Goal: Information Seeking & Learning: Learn about a topic

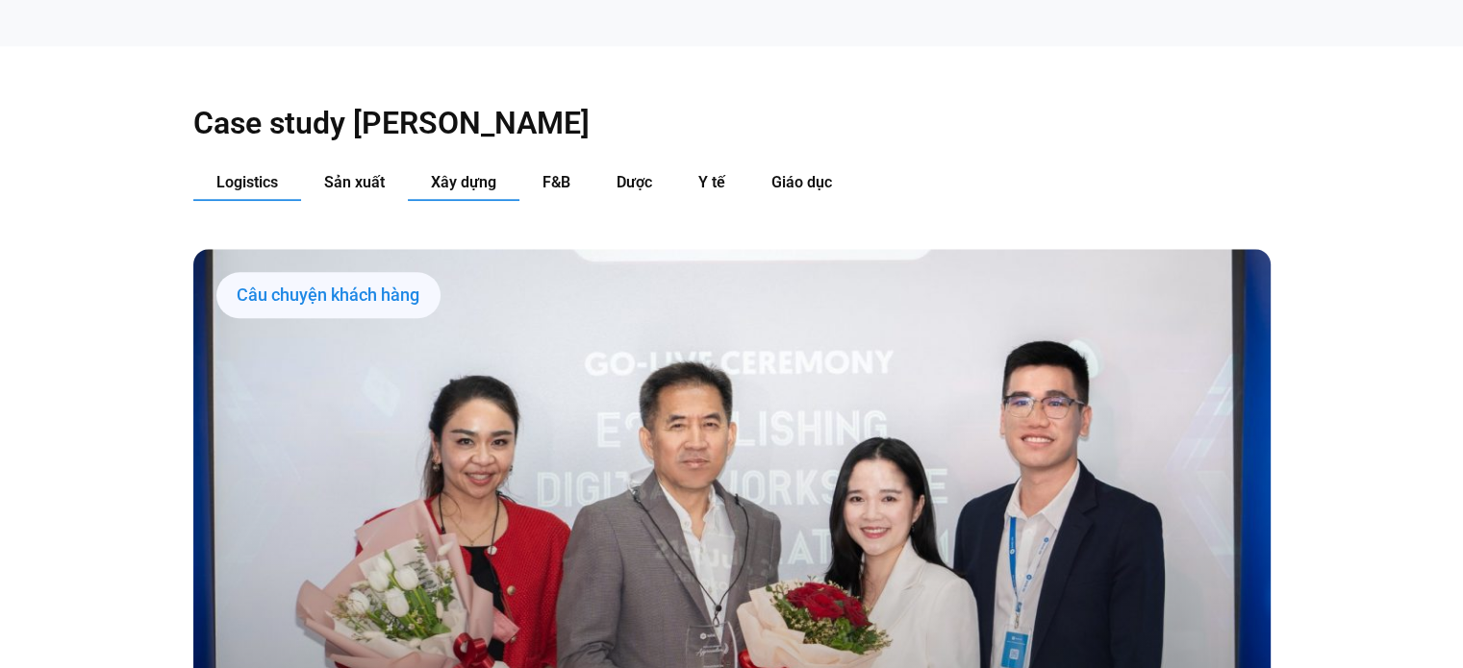
scroll to position [2011, 0]
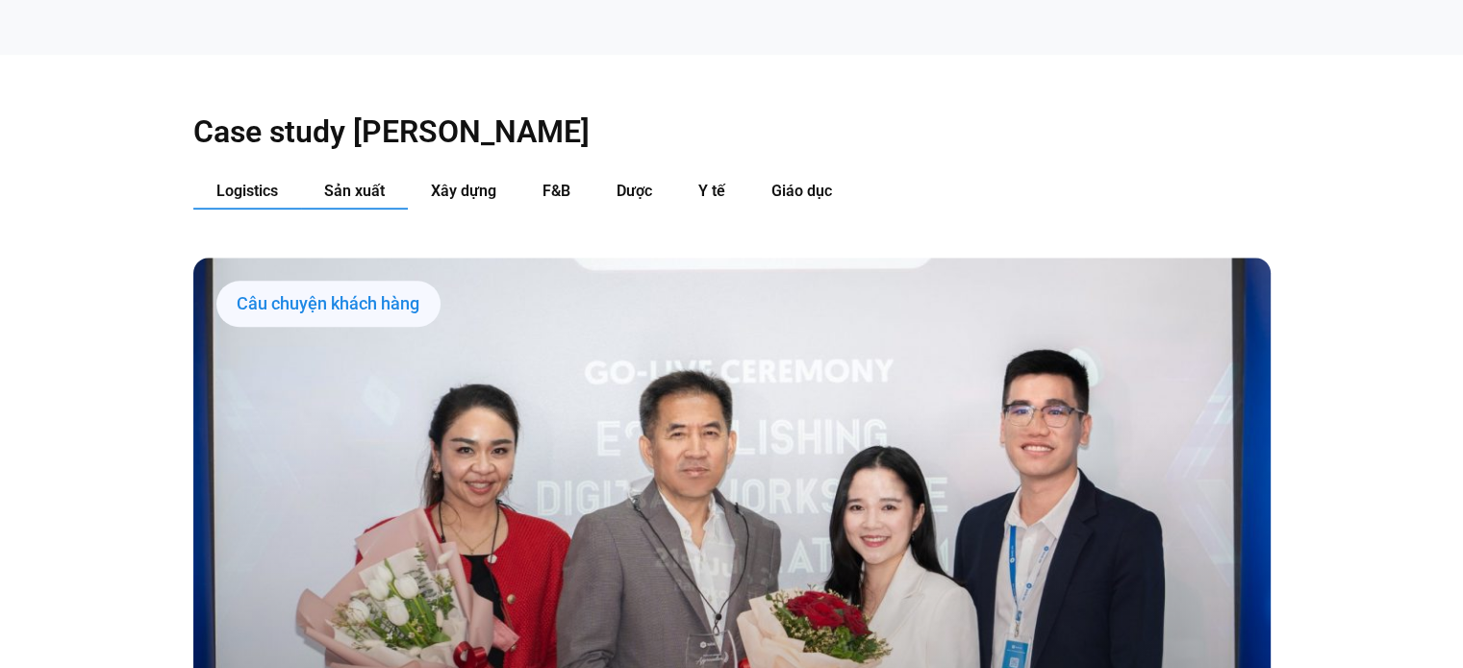
click at [385, 174] on button "Sản xuất" at bounding box center [354, 192] width 107 height 36
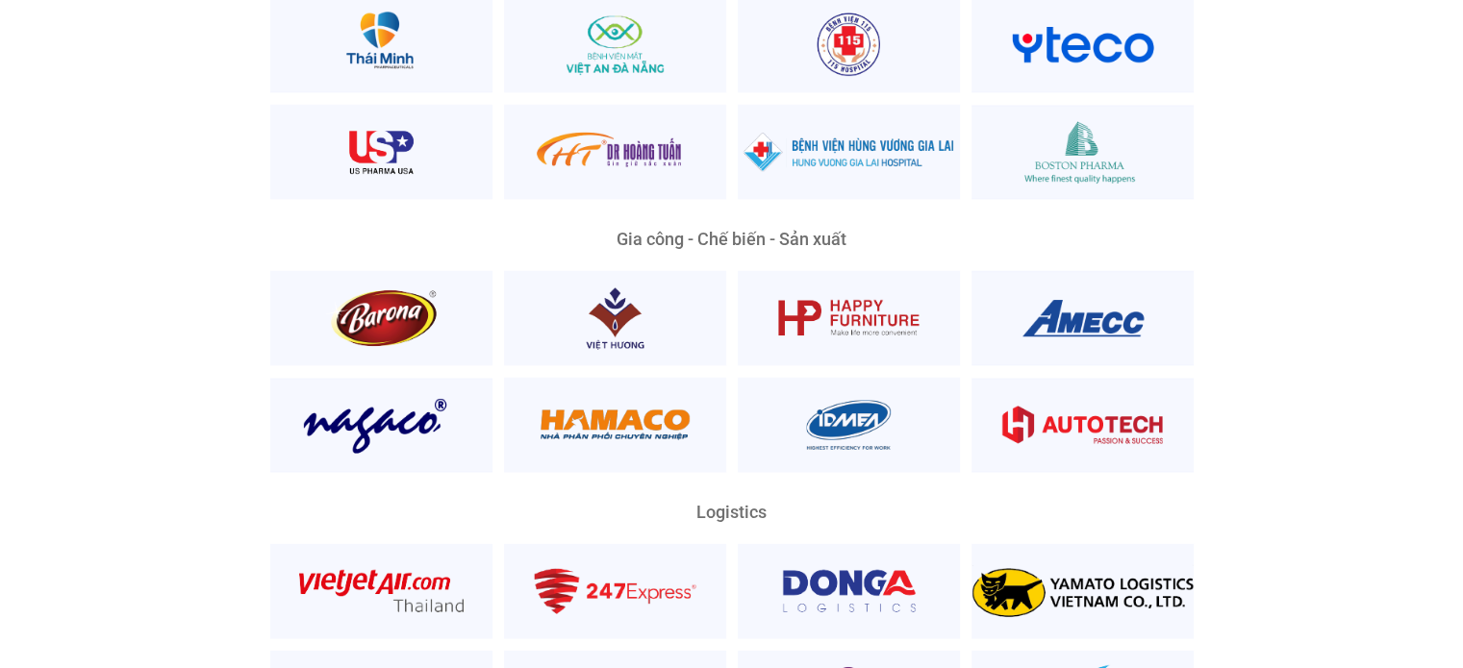
scroll to position [4126, 0]
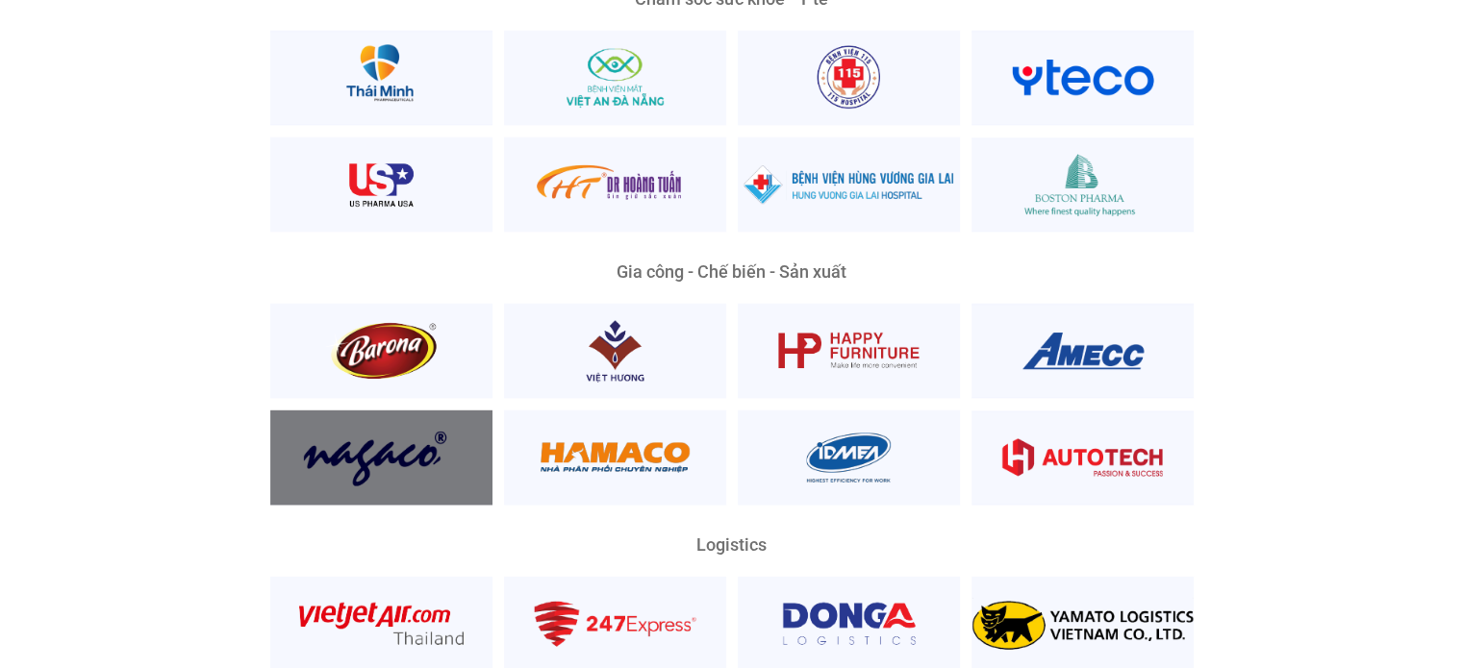
click at [438, 434] on div at bounding box center [381, 458] width 222 height 95
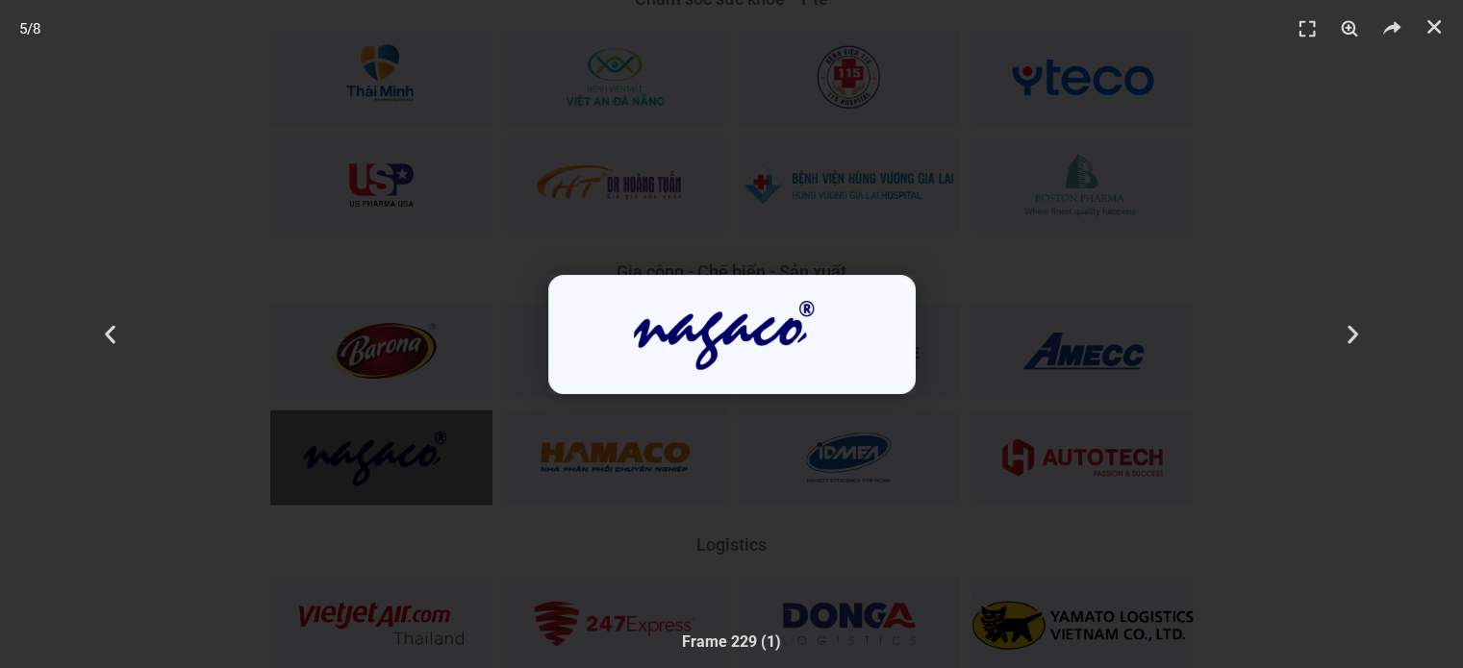
click at [1194, 400] on div "5 / 8" at bounding box center [731, 334] width 1328 height 534
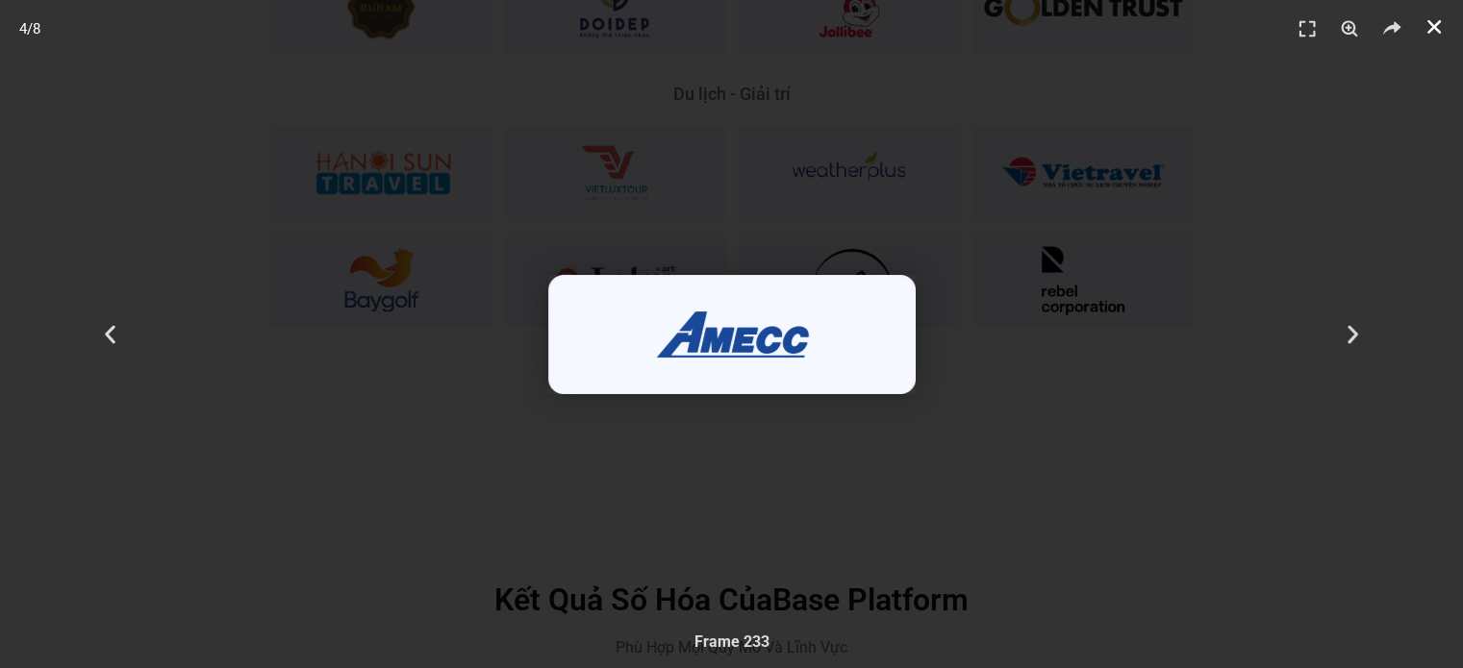
scroll to position [5280, 0]
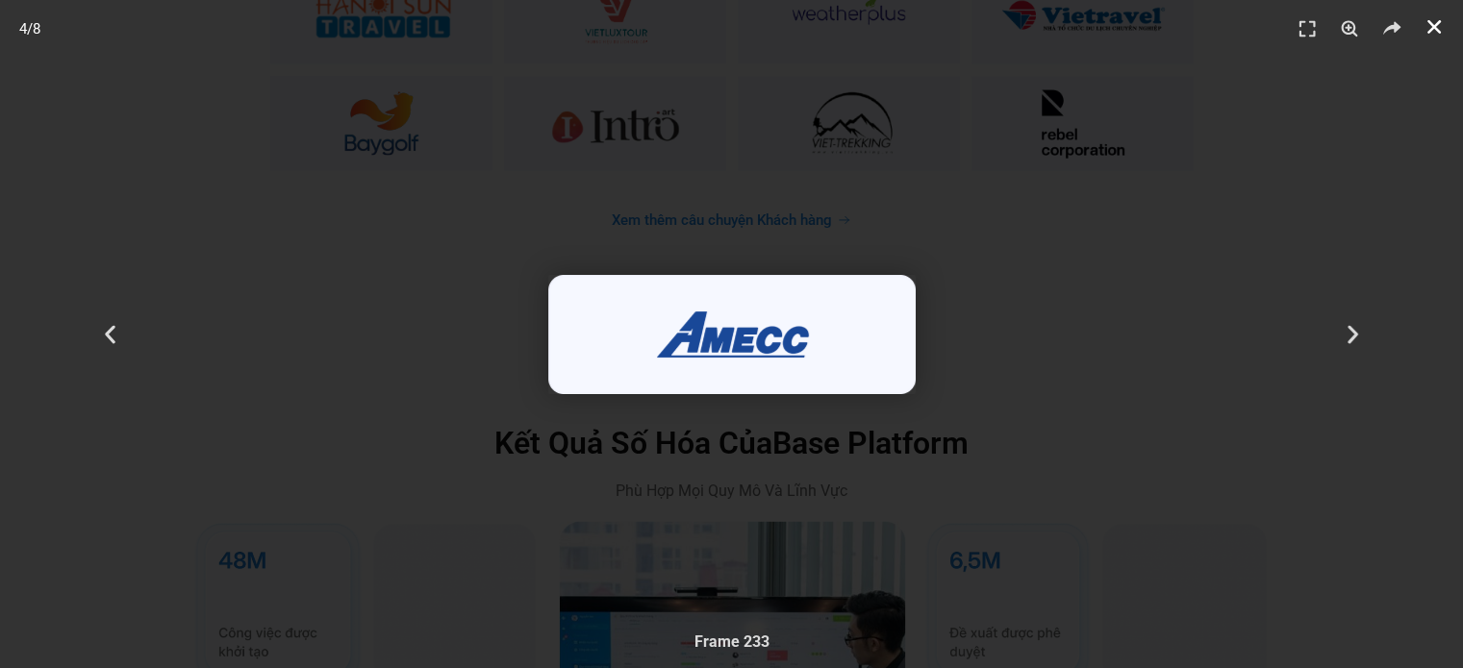
click at [1434, 14] on link "Đóng (Esc)" at bounding box center [1433, 27] width 29 height 29
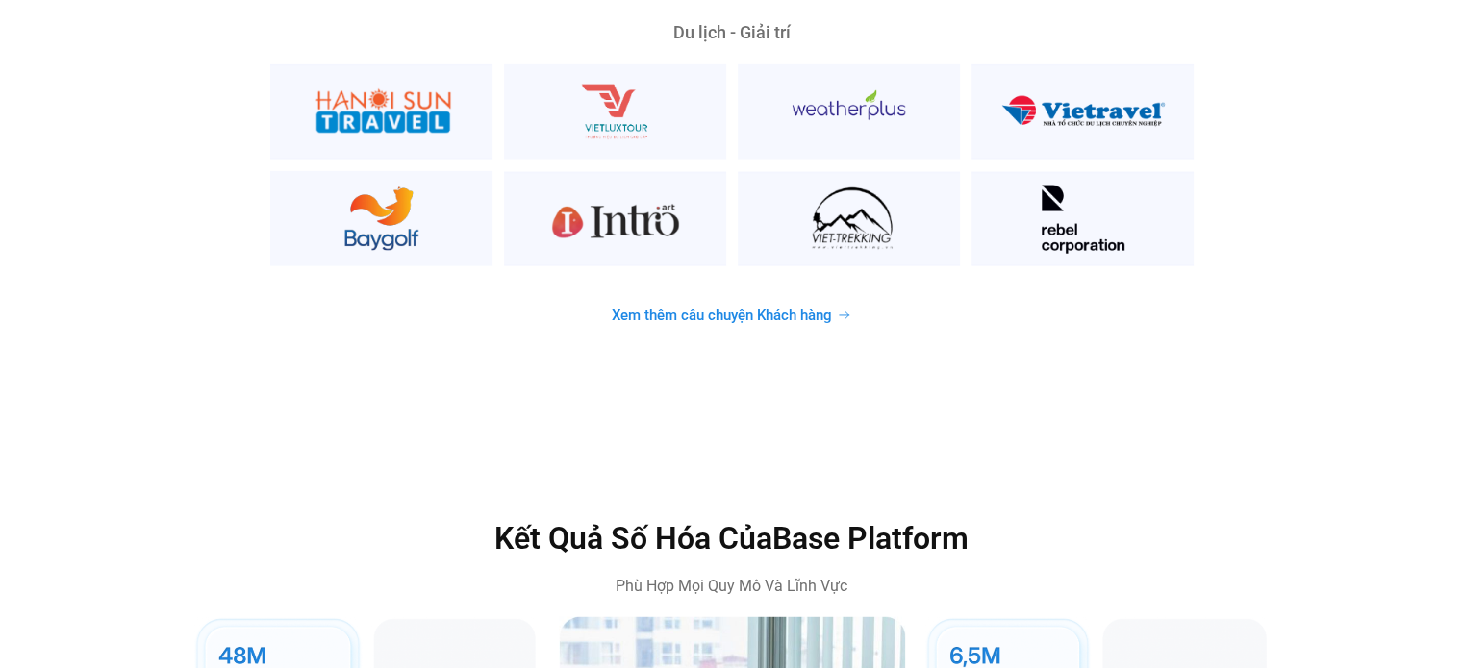
scroll to position [4992, 0]
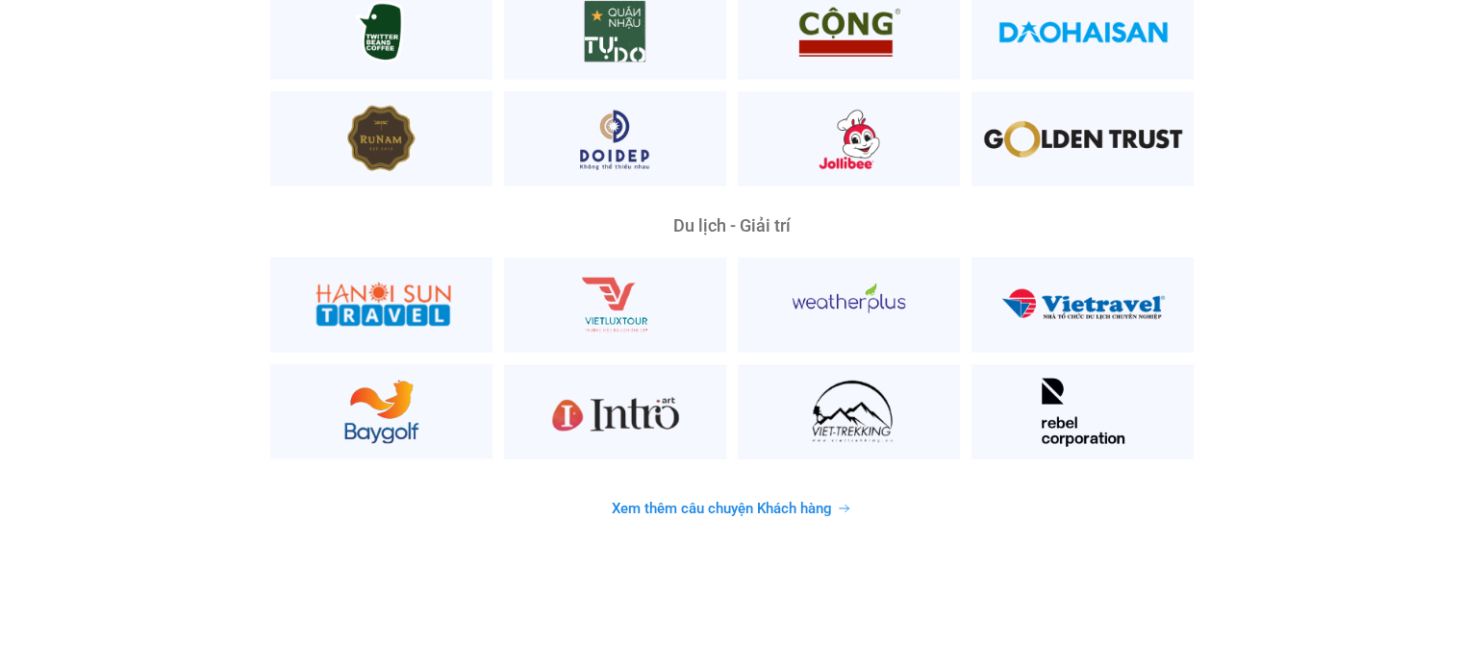
click at [723, 502] on span "Xem thêm câu chuyện Khách hàng" at bounding box center [722, 509] width 220 height 14
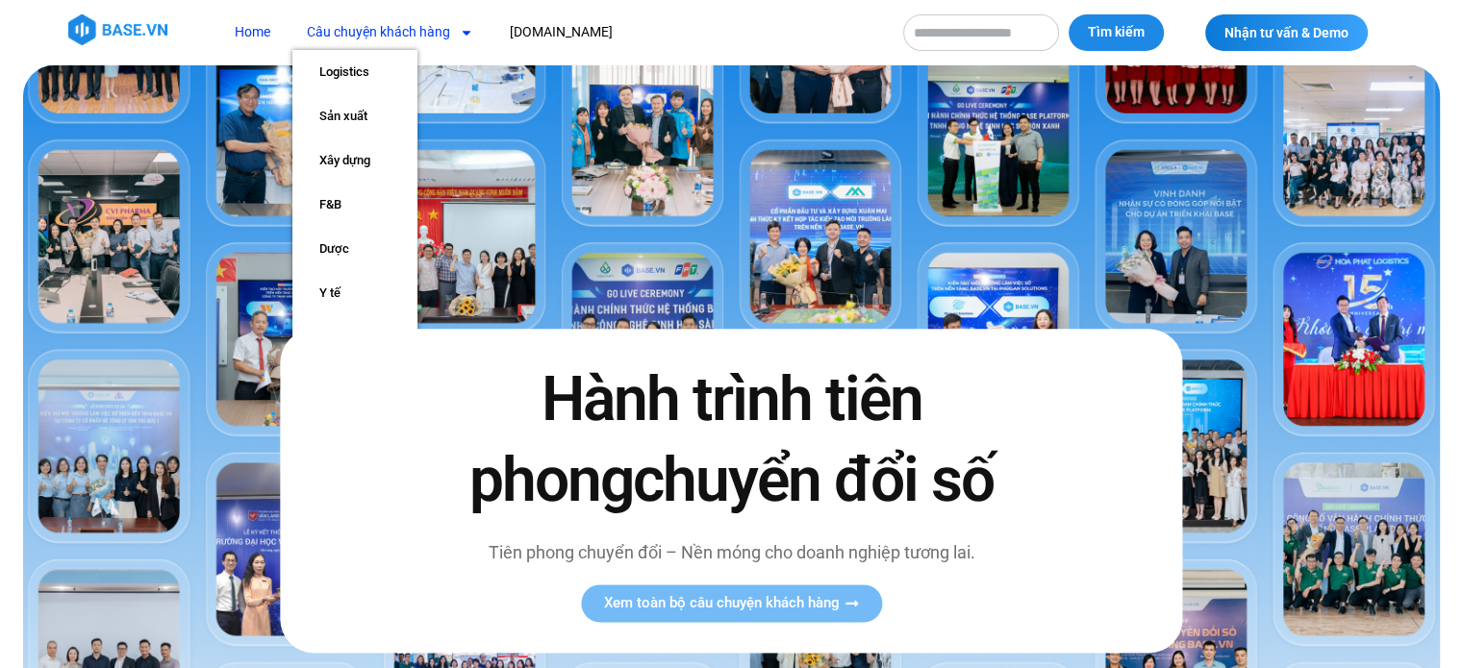
click at [340, 24] on link "Câu chuyện khách hàng" at bounding box center [389, 32] width 195 height 36
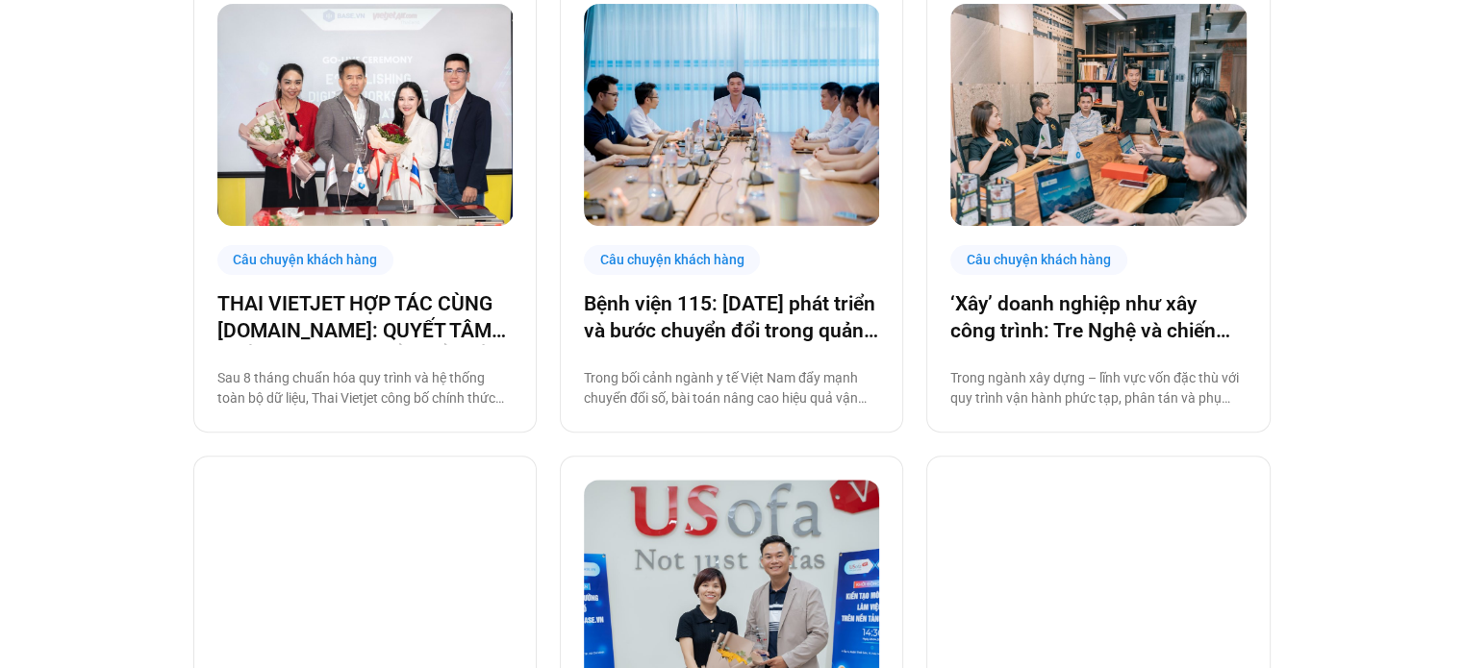
scroll to position [577, 0]
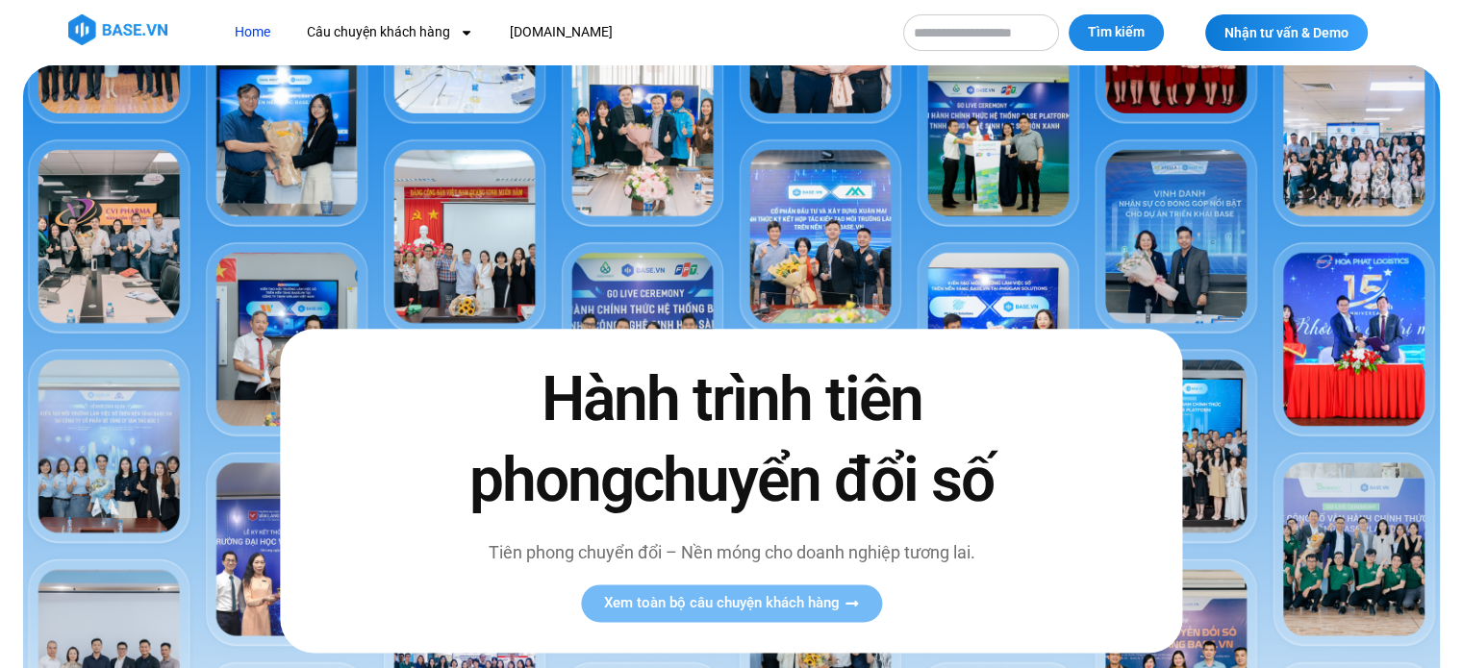
click at [125, 26] on img at bounding box center [117, 29] width 99 height 31
